Goal: Information Seeking & Learning: Learn about a topic

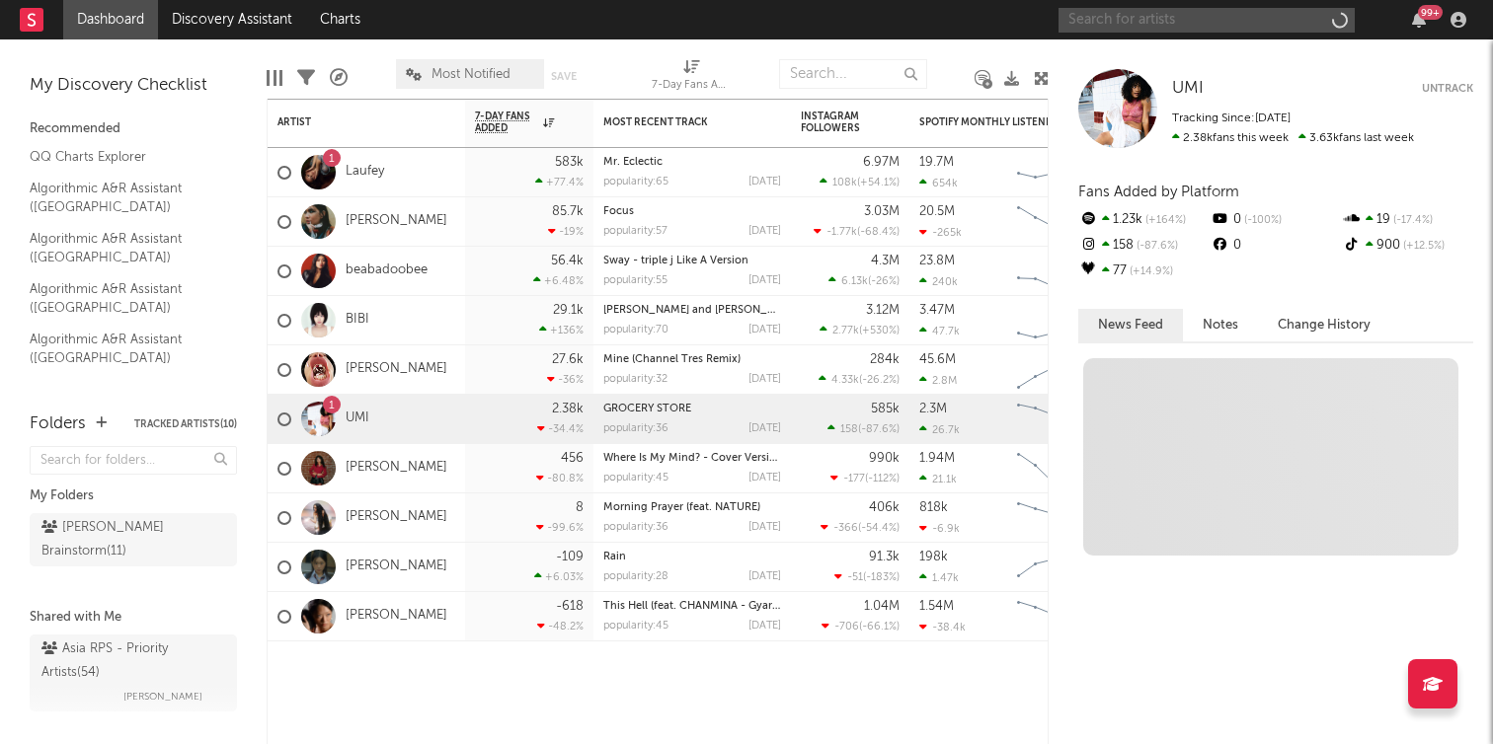
click at [1254, 27] on input "text" at bounding box center [1206, 20] width 296 height 25
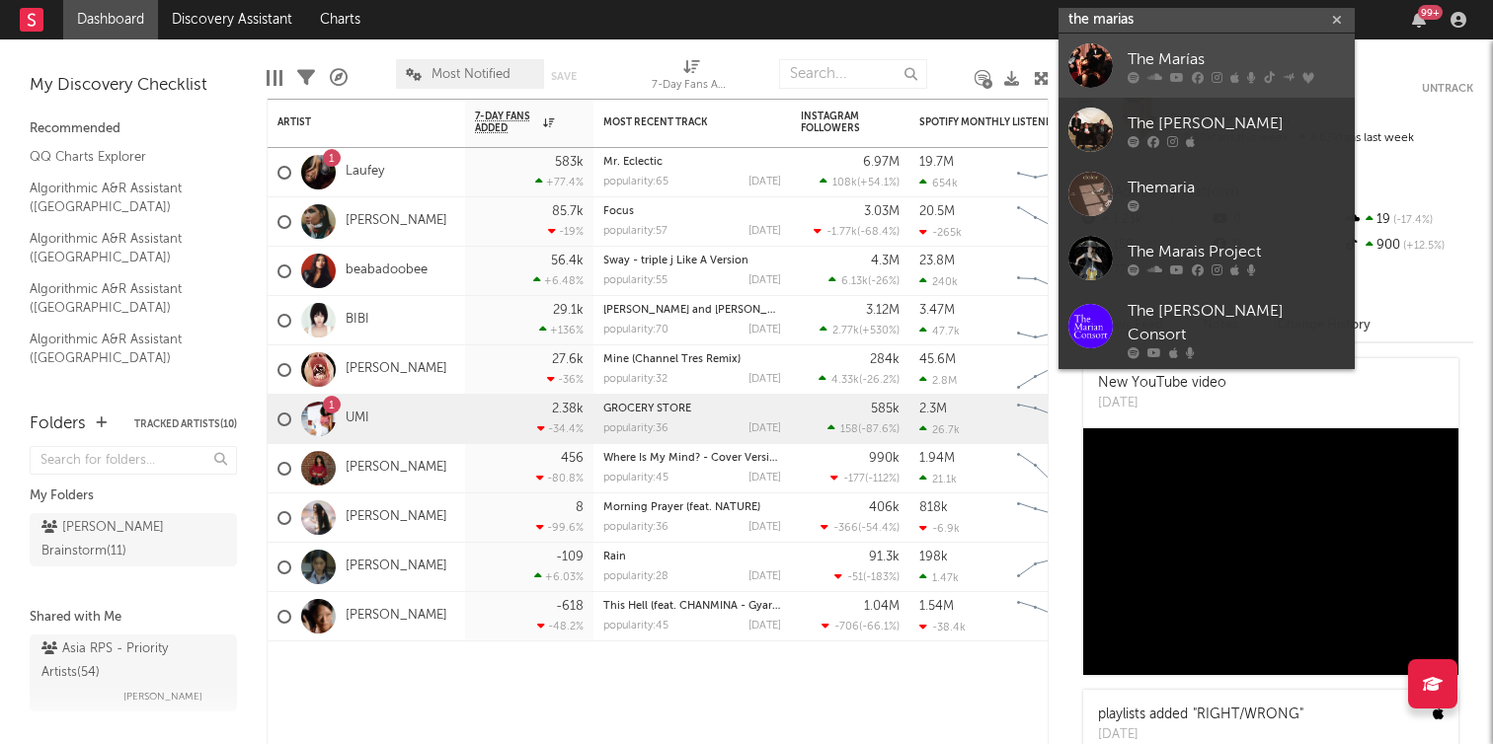
type input "the marias"
click at [1213, 54] on div "The Marías" at bounding box center [1236, 59] width 217 height 24
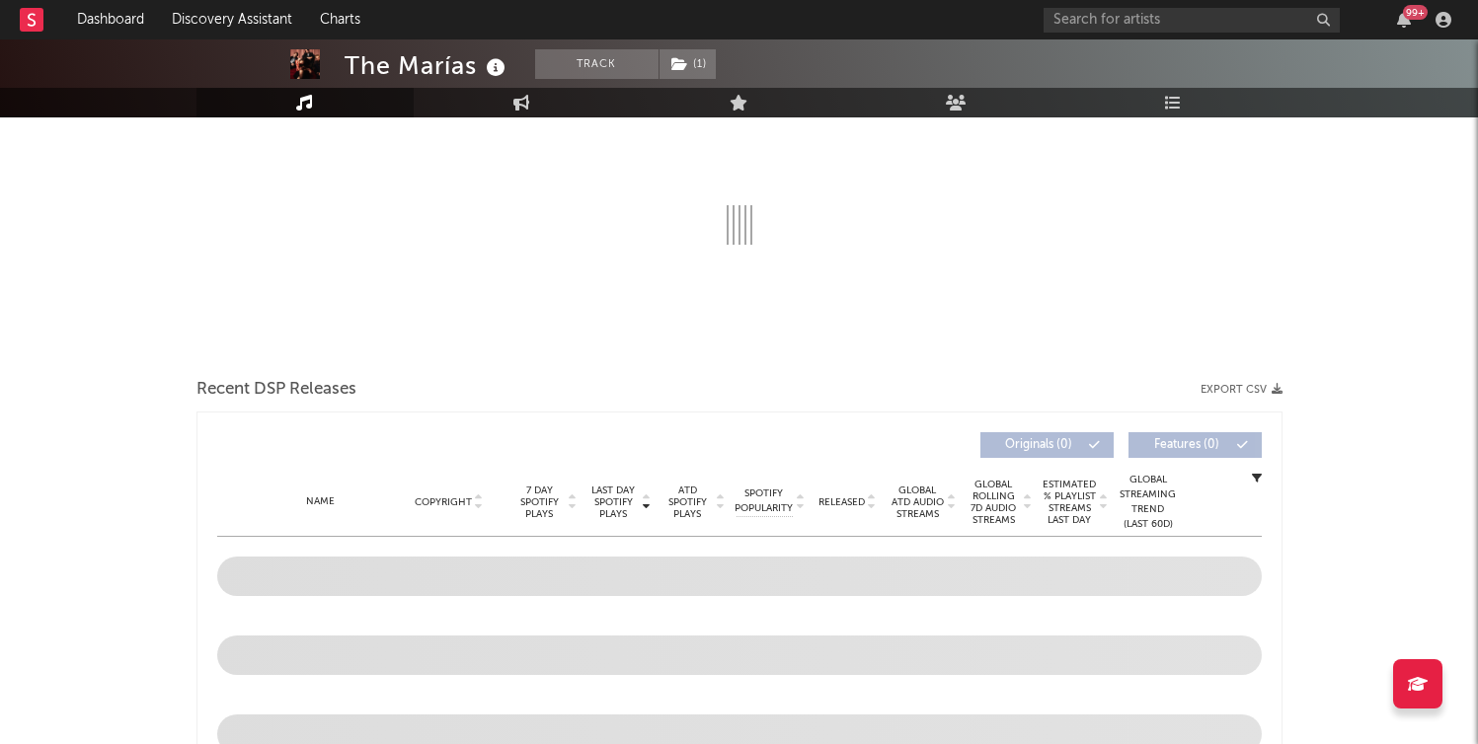
scroll to position [338, 0]
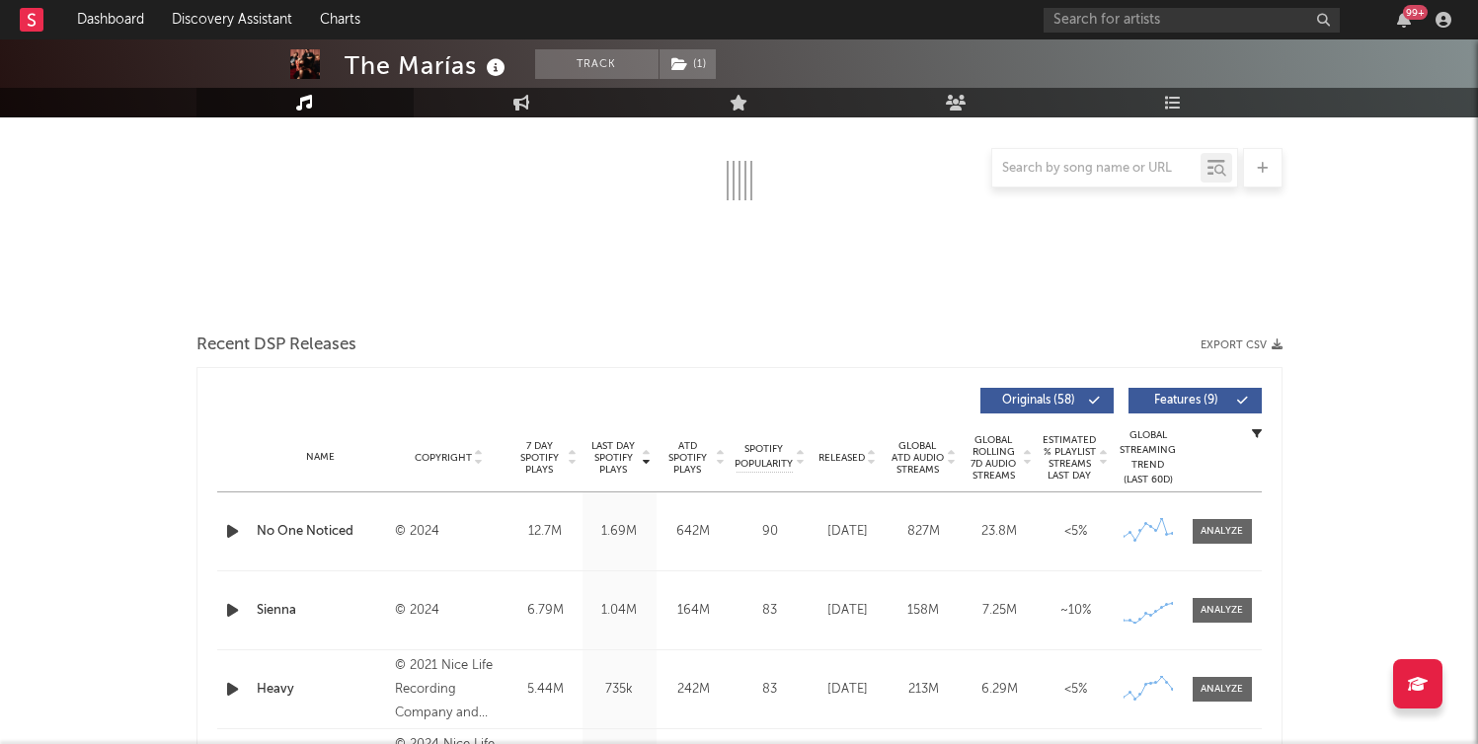
select select "6m"
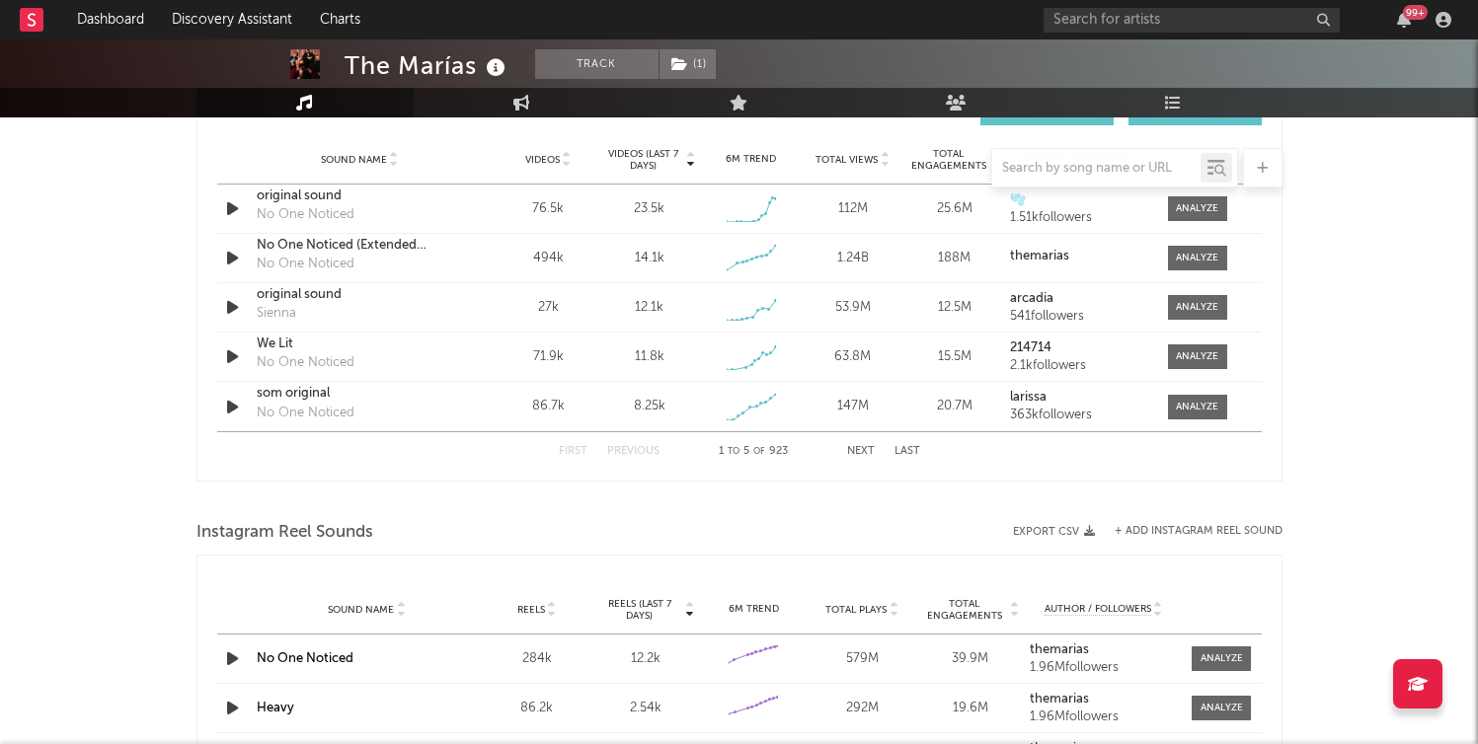
scroll to position [1322, 0]
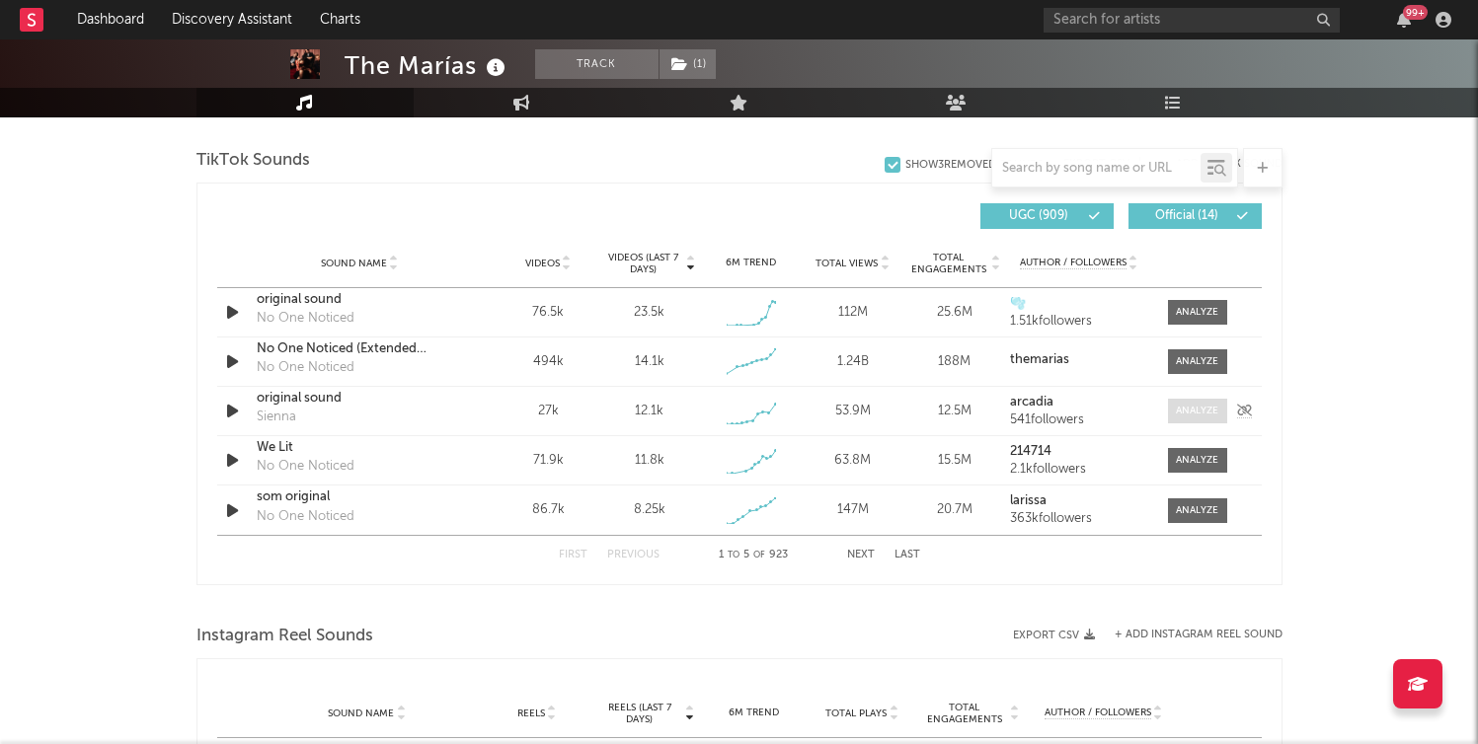
click at [1176, 408] on div at bounding box center [1197, 411] width 42 height 15
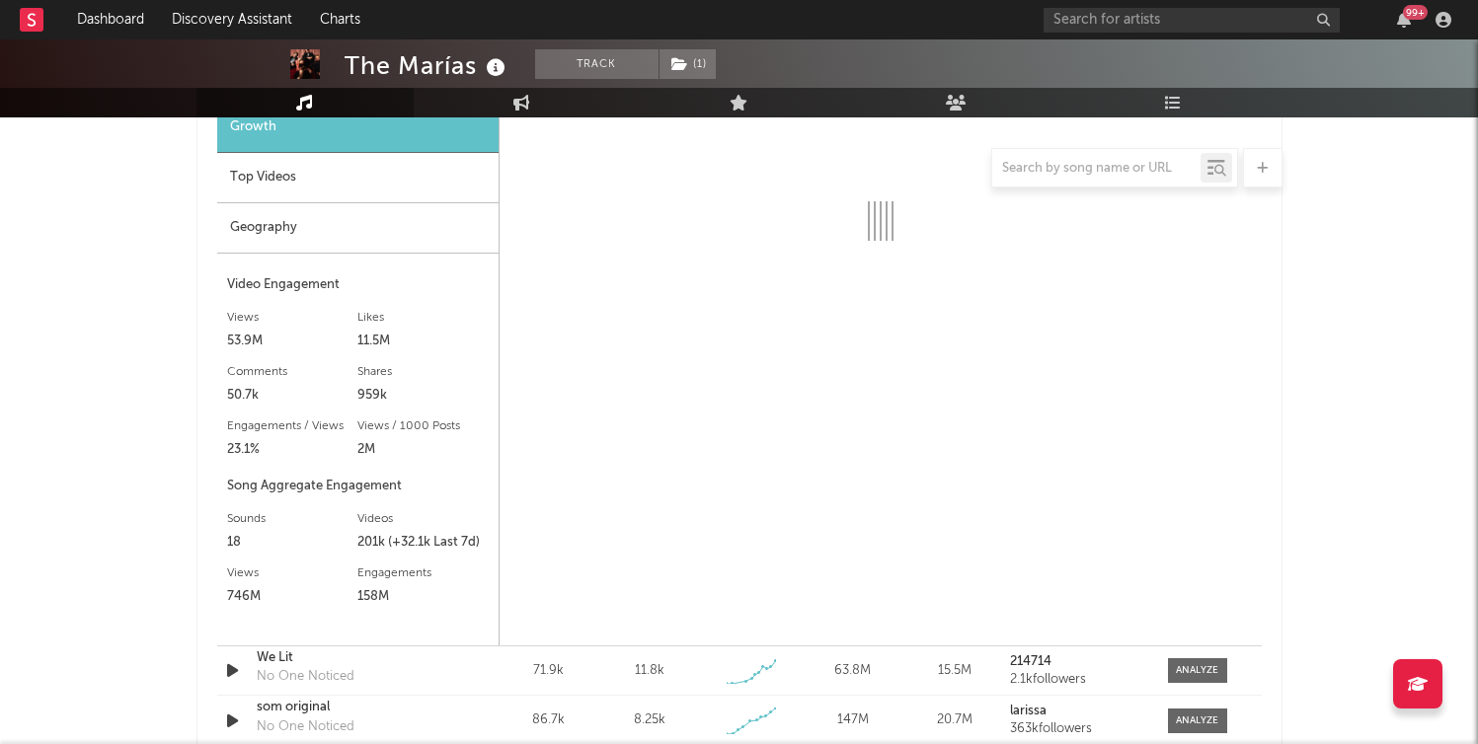
select select "1w"
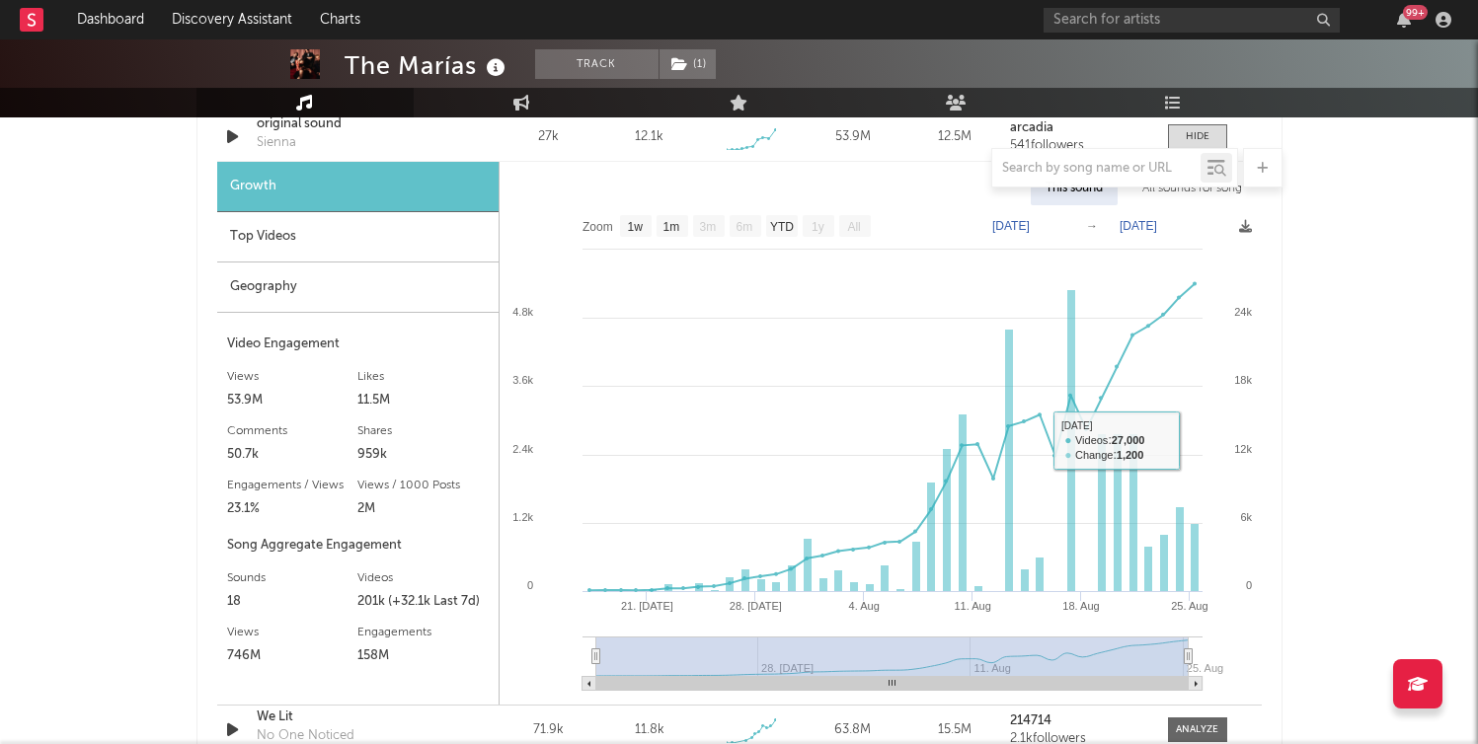
scroll to position [1589, 0]
